Goal: Task Accomplishment & Management: Manage account settings

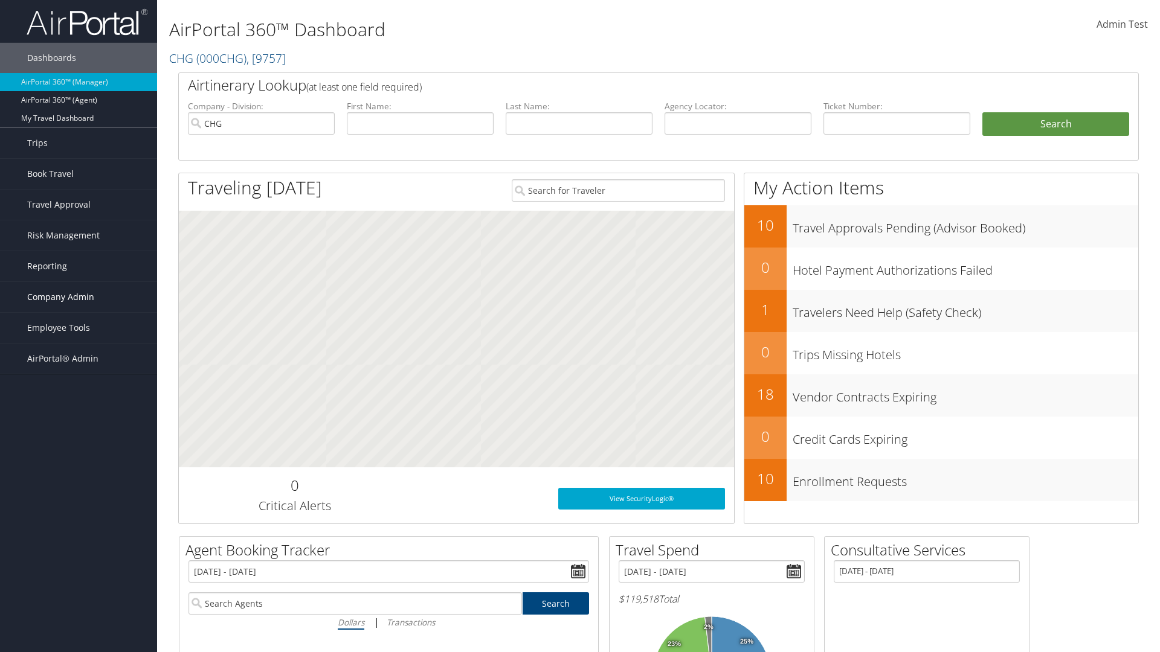
click at [79, 297] on span "Company Admin" at bounding box center [60, 297] width 67 height 30
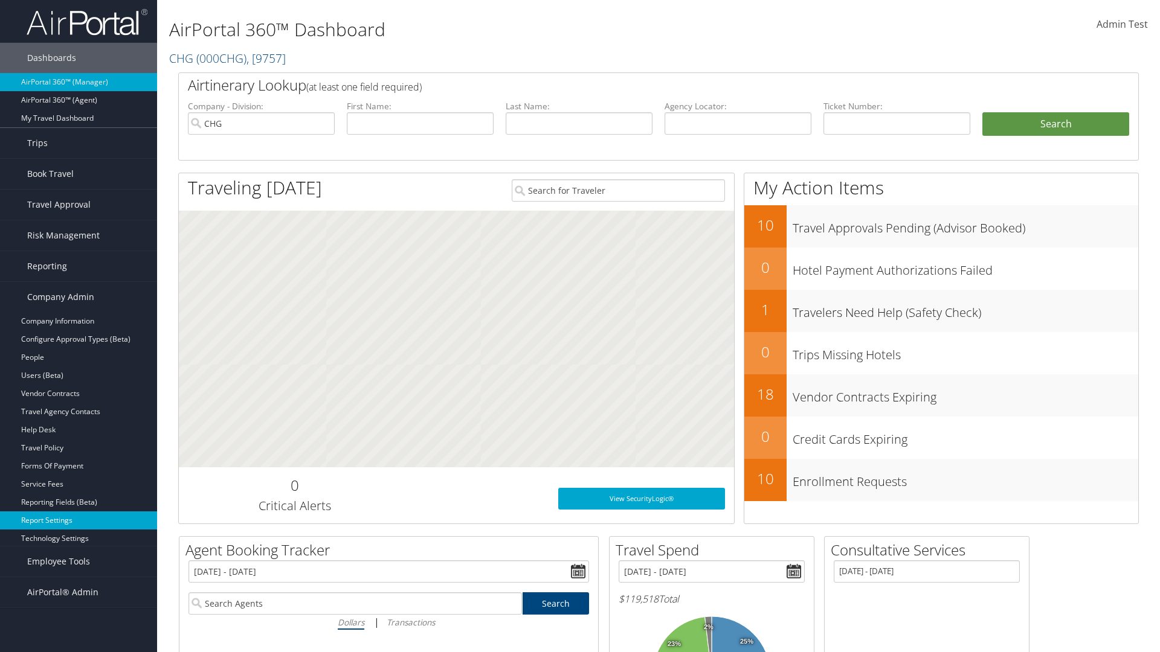
click at [79, 521] on link "Report Settings" at bounding box center [78, 521] width 157 height 18
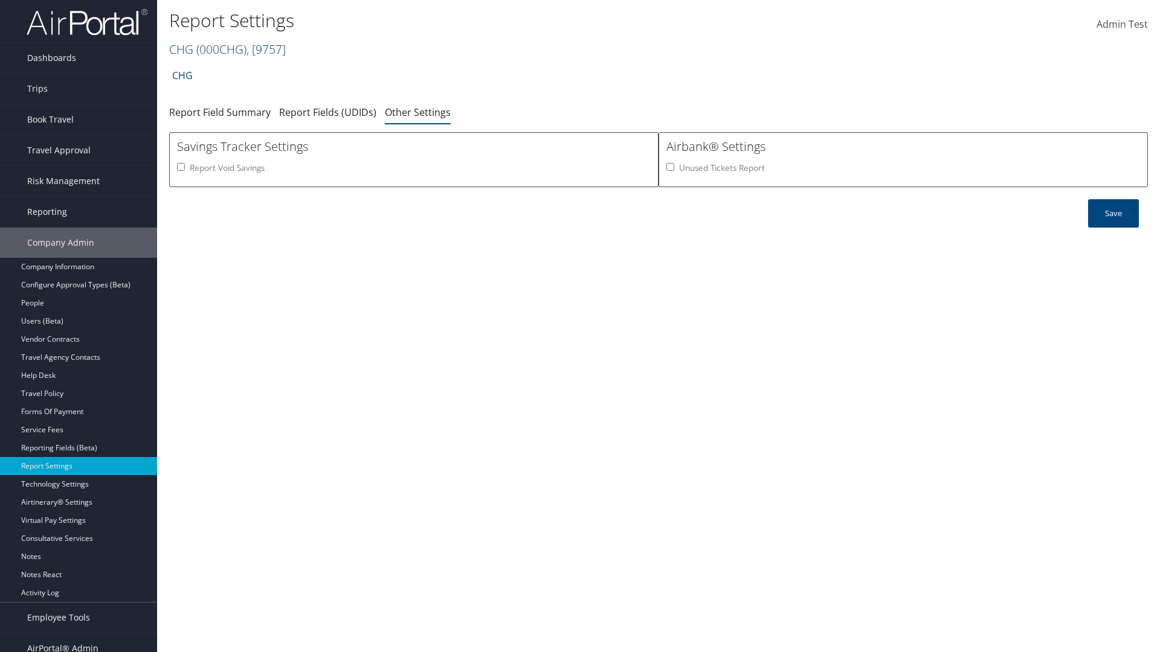
click at [181, 49] on link "CHG ( 000CHG ) , [ 9757 ]" at bounding box center [227, 49] width 117 height 16
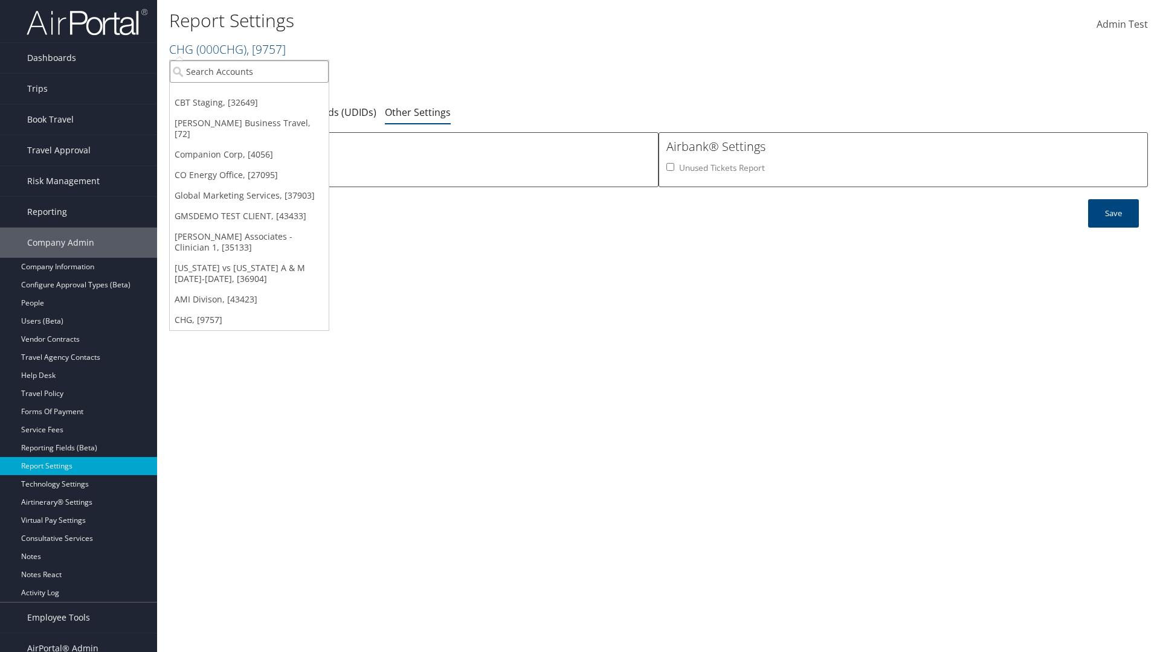
click at [249, 71] on input "search" at bounding box center [249, 71] width 159 height 22
type input "Global Marketing Services"
click at [260, 94] on div "Global Marketing Services (301946), [37903]" at bounding box center [260, 93] width 194 height 11
